Goal: Register for event/course

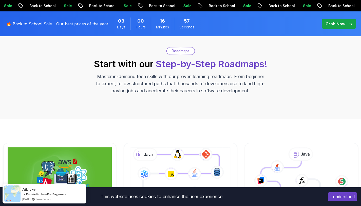
click at [148, 70] on div "Roadmaps Start with our Step-by-Step Roadmaps! Master in-demand tech skills wit…" at bounding box center [180, 70] width 355 height 47
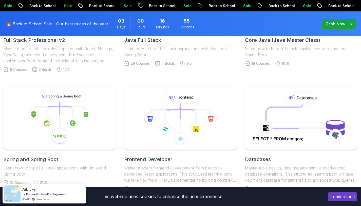
scroll to position [208, 0]
click at [336, 197] on button "I understand" at bounding box center [342, 196] width 29 height 9
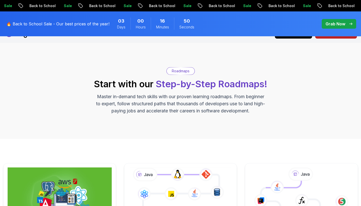
scroll to position [0, 0]
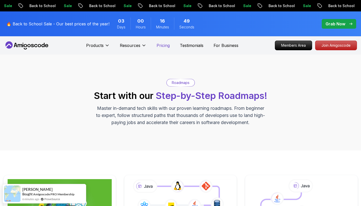
click at [166, 47] on p "Pricing" at bounding box center [163, 45] width 13 height 6
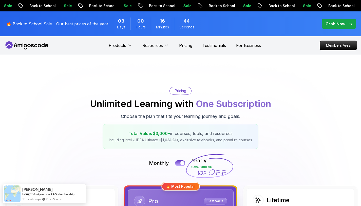
click at [179, 163] on button at bounding box center [180, 163] width 11 height 6
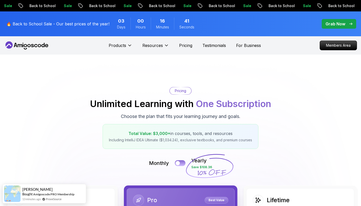
click at [179, 163] on div at bounding box center [178, 163] width 4 height 4
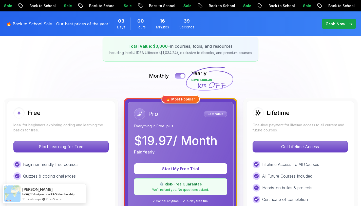
scroll to position [87, 0]
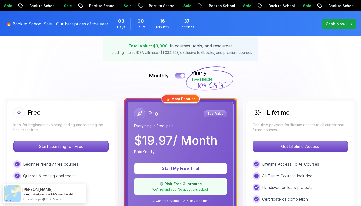
click at [177, 77] on button at bounding box center [180, 75] width 11 height 6
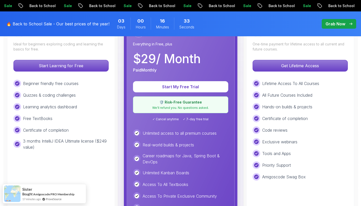
scroll to position [168, 0]
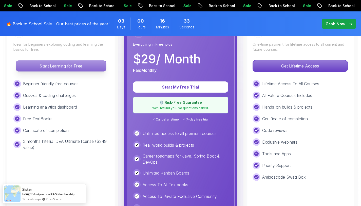
click at [55, 64] on p "Start Learning for Free" at bounding box center [61, 66] width 90 height 11
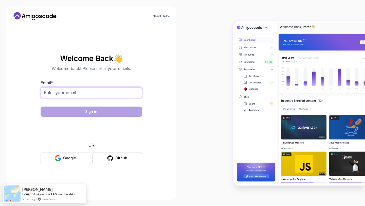
click at [121, 91] on input "Email *" at bounding box center [91, 92] width 101 height 11
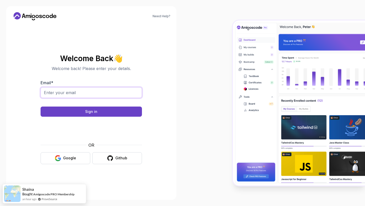
click at [54, 96] on input "Email *" at bounding box center [91, 92] width 101 height 11
type input "benkokiki@gmail.com"
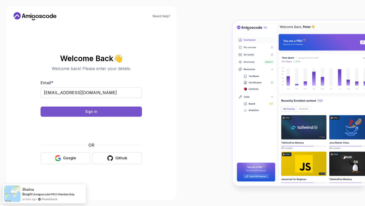
click at [73, 112] on button "Sign in" at bounding box center [91, 111] width 101 height 10
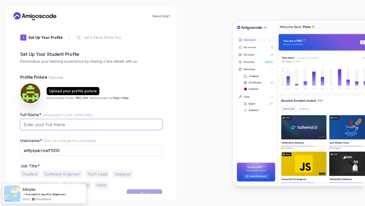
click at [131, 123] on input "Full Name* (displayed in your certificates)" at bounding box center [91, 124] width 142 height 11
type input "[PERSON_NAME]"
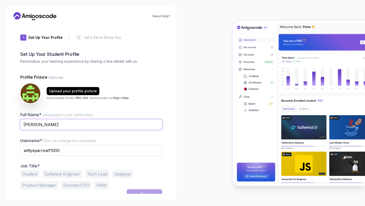
type input "[PERSON_NAME]"
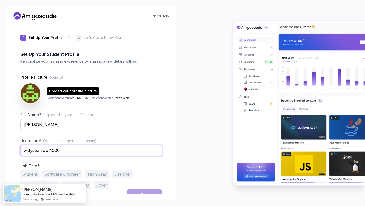
click at [79, 149] on input "wittysparrowf1000" at bounding box center [91, 150] width 142 height 11
type input "Krisz"
click at [111, 136] on div "Full Name* (displayed in your certificates) [PERSON_NAME] Username* (You can ch…" at bounding box center [91, 150] width 142 height 78
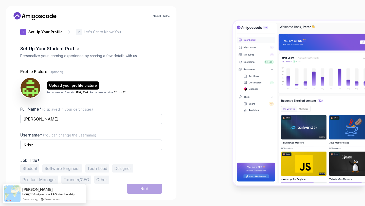
click at [28, 169] on button "Student" at bounding box center [29, 168] width 19 height 8
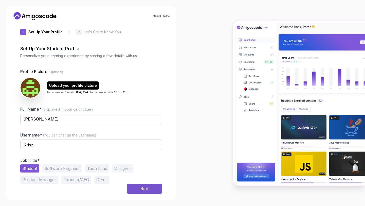
click at [147, 187] on div "Next" at bounding box center [144, 188] width 8 height 5
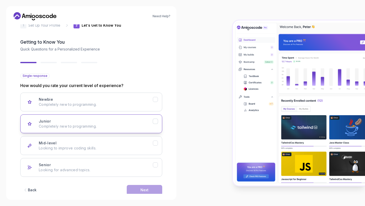
scroll to position [15, 0]
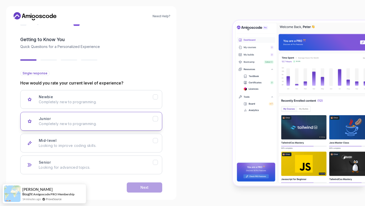
click at [129, 122] on p "Completely new to programming." at bounding box center [96, 123] width 114 height 5
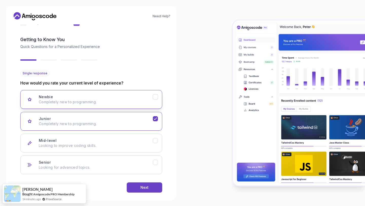
click at [140, 101] on p "Completely new to programming." at bounding box center [96, 101] width 114 height 5
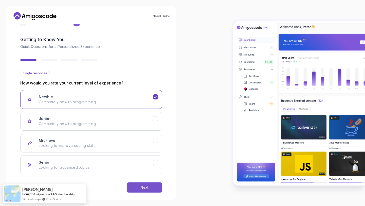
click at [141, 182] on button "Next" at bounding box center [144, 187] width 35 height 10
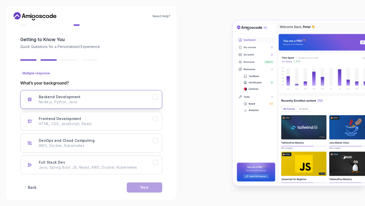
click at [155, 96] on icon "Backend Development" at bounding box center [155, 96] width 5 height 5
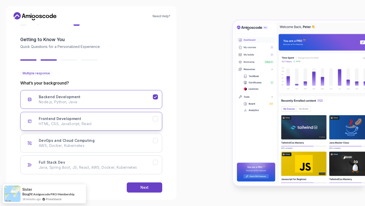
click at [155, 112] on button "Frontend Development HTML, CSS, JavaScript, React" at bounding box center [91, 121] width 142 height 19
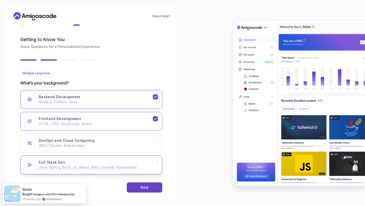
click at [154, 163] on icon "Full Stack Dev" at bounding box center [155, 162] width 3 height 2
click at [153, 186] on button "Next" at bounding box center [144, 187] width 35 height 10
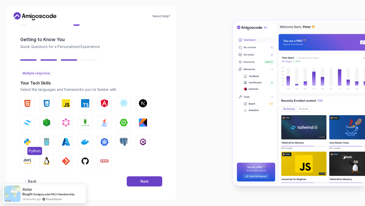
click at [23, 140] on img "button" at bounding box center [27, 142] width 8 height 8
click at [104, 125] on img "button" at bounding box center [104, 122] width 8 height 8
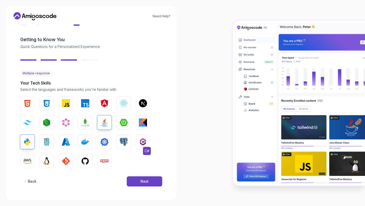
click at [136, 143] on button "C#" at bounding box center [143, 142] width 14 height 14
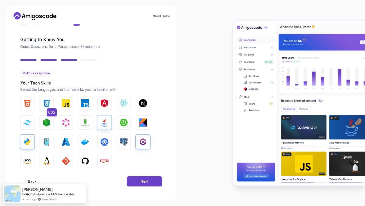
click at [45, 100] on img "button" at bounding box center [47, 103] width 8 height 8
click at [23, 100] on img "button" at bounding box center [27, 103] width 8 height 8
click at [134, 183] on button "Next" at bounding box center [144, 181] width 35 height 10
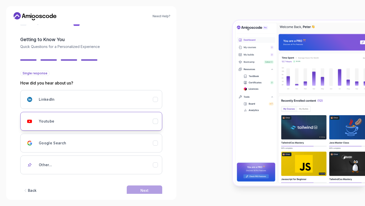
click at [97, 124] on div "Youtube" at bounding box center [96, 121] width 114 height 10
click at [149, 190] on button "Next" at bounding box center [144, 190] width 35 height 10
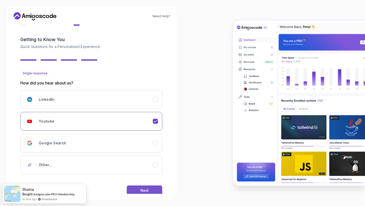
scroll to position [0, 0]
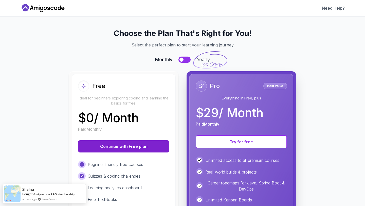
click at [113, 144] on button "Continue with Free plan" at bounding box center [123, 146] width 91 height 12
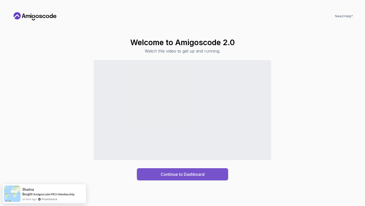
click at [164, 172] on div "Continue to Dashboard" at bounding box center [183, 174] width 44 height 6
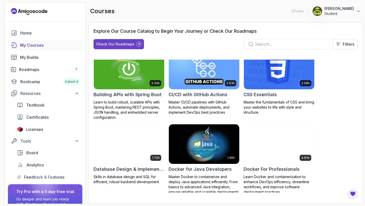
scroll to position [80, 0]
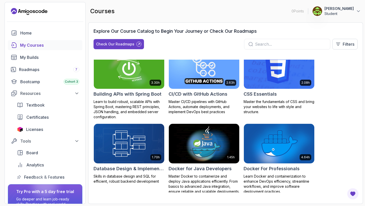
click at [121, 76] on img at bounding box center [129, 68] width 74 height 41
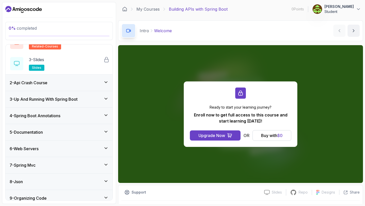
scroll to position [72, 0]
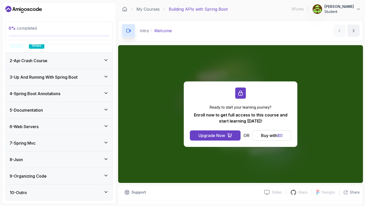
click at [33, 11] on icon "Dashboard" at bounding box center [34, 9] width 3 height 3
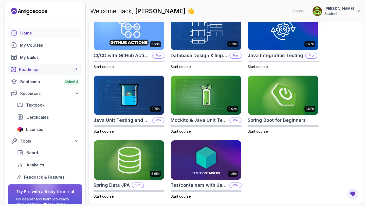
click at [52, 69] on div "Roadmaps 7" at bounding box center [49, 69] width 60 height 6
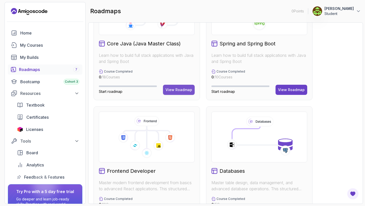
scroll to position [154, 0]
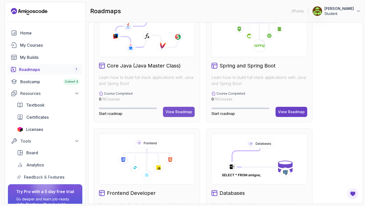
click at [171, 108] on button "View Roadmap" at bounding box center [179, 112] width 32 height 10
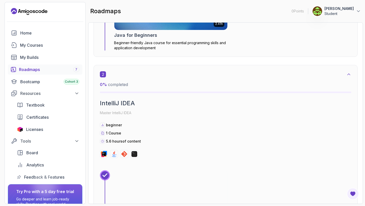
scroll to position [299, 0]
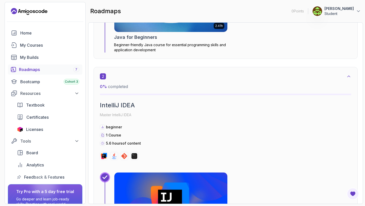
click at [349, 10] on p "[PERSON_NAME]" at bounding box center [338, 8] width 29 height 5
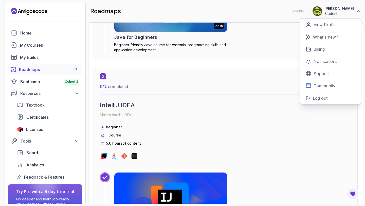
click at [201, 98] on div "2 0 % completed IntelliJ IDEA Master IntelliJ IDEA beginner 1 Course 5.6 hours …" at bounding box center [225, 116] width 251 height 87
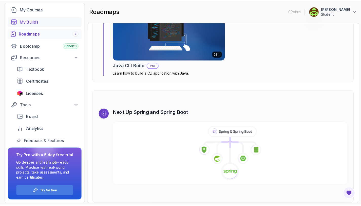
scroll to position [0, 0]
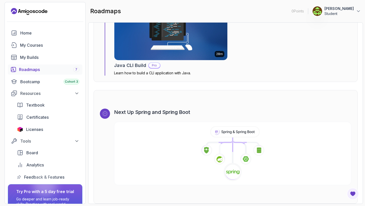
click at [34, 13] on icon "Landing page" at bounding box center [34, 11] width 2 height 3
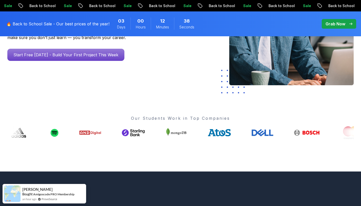
scroll to position [132, 0]
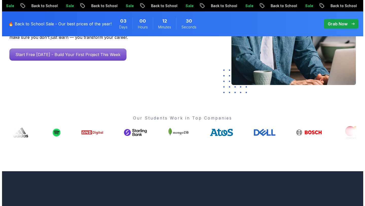
scroll to position [0, 0]
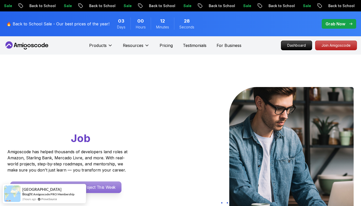
click at [97, 183] on p "Start Free [DATE] - Build Your First Project This Week" at bounding box center [65, 187] width 111 height 12
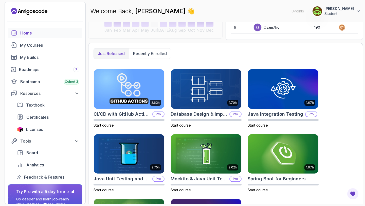
scroll to position [111, 0]
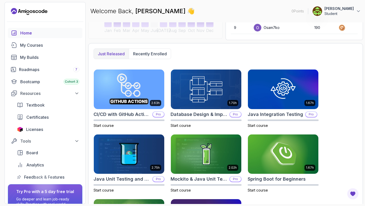
click at [50, 39] on div "Home My Courses My Builds Roadmaps 7 Bootcamp Cohort 3 Resources Textbook Certi…" at bounding box center [45, 105] width 74 height 154
click at [52, 46] on div "My Courses" at bounding box center [49, 45] width 59 height 6
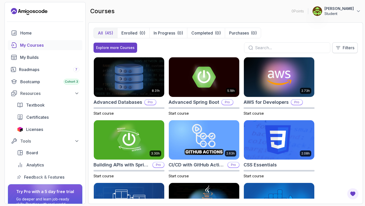
click at [342, 46] on button "Filters" at bounding box center [344, 47] width 25 height 11
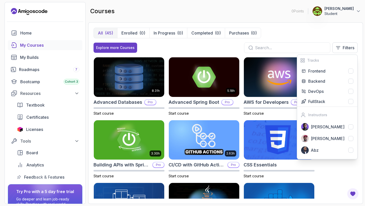
click at [284, 34] on div "All (45) Enrolled (0) In Progress (0) Completed (0) Purchases (0)" at bounding box center [225, 33] width 264 height 11
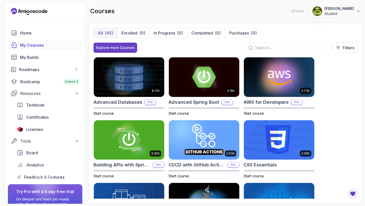
click at [284, 34] on div "All (45) Enrolled (0) In Progress (0) Completed (0) Purchases (0)" at bounding box center [225, 33] width 264 height 11
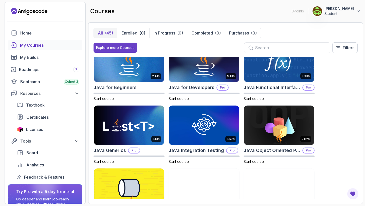
scroll to position [328, 0]
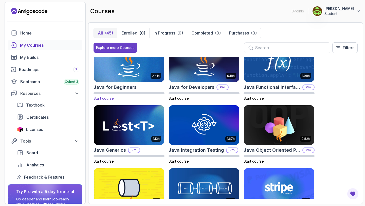
drag, startPoint x: 127, startPoint y: 92, endPoint x: 112, endPoint y: 98, distance: 15.2
click at [112, 98] on span "Start course" at bounding box center [103, 98] width 20 height 4
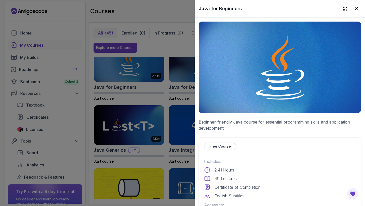
click at [121, 90] on div at bounding box center [182, 103] width 365 height 206
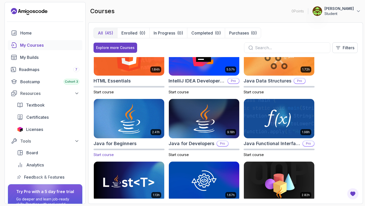
scroll to position [265, 0]
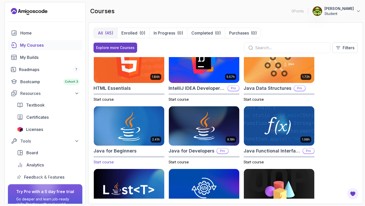
click at [132, 126] on img at bounding box center [129, 125] width 74 height 41
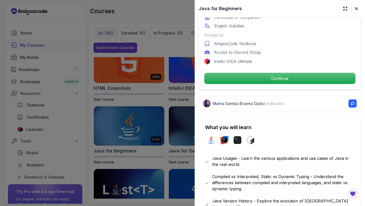
scroll to position [169, 0]
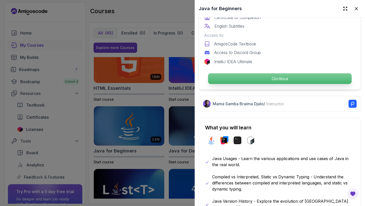
click at [285, 80] on p "Continue" at bounding box center [279, 78] width 143 height 11
